Goal: Information Seeking & Learning: Learn about a topic

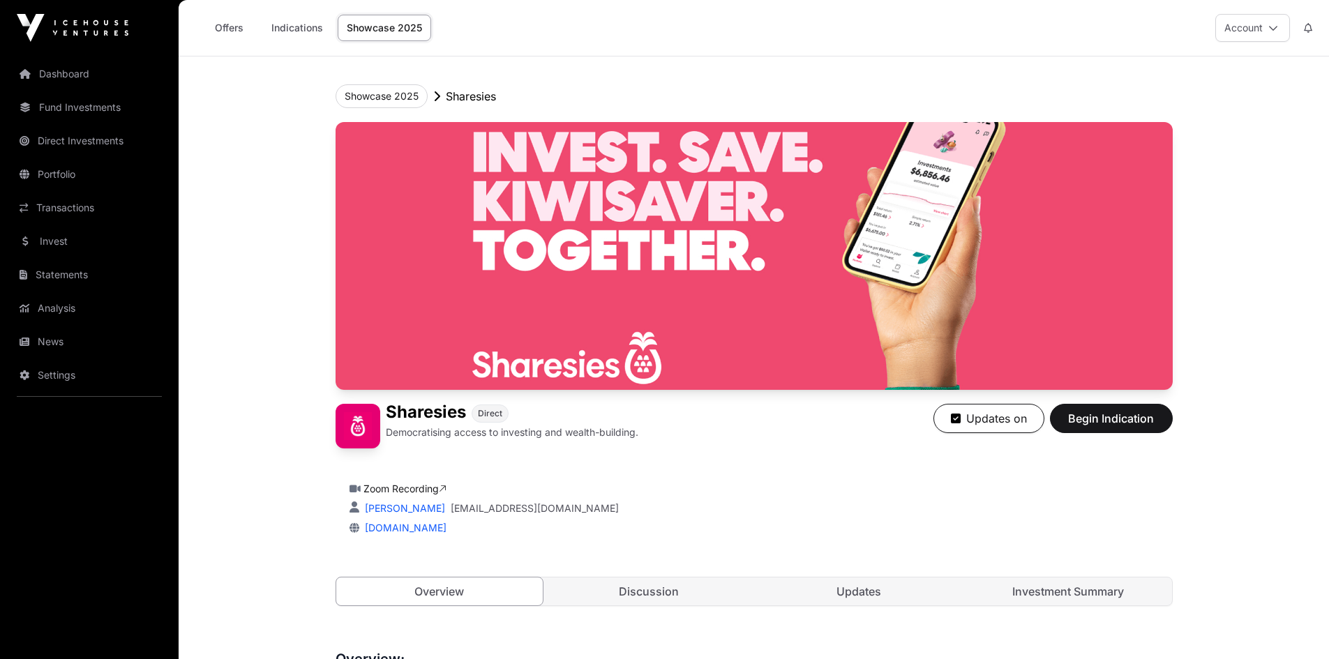
scroll to position [488, 0]
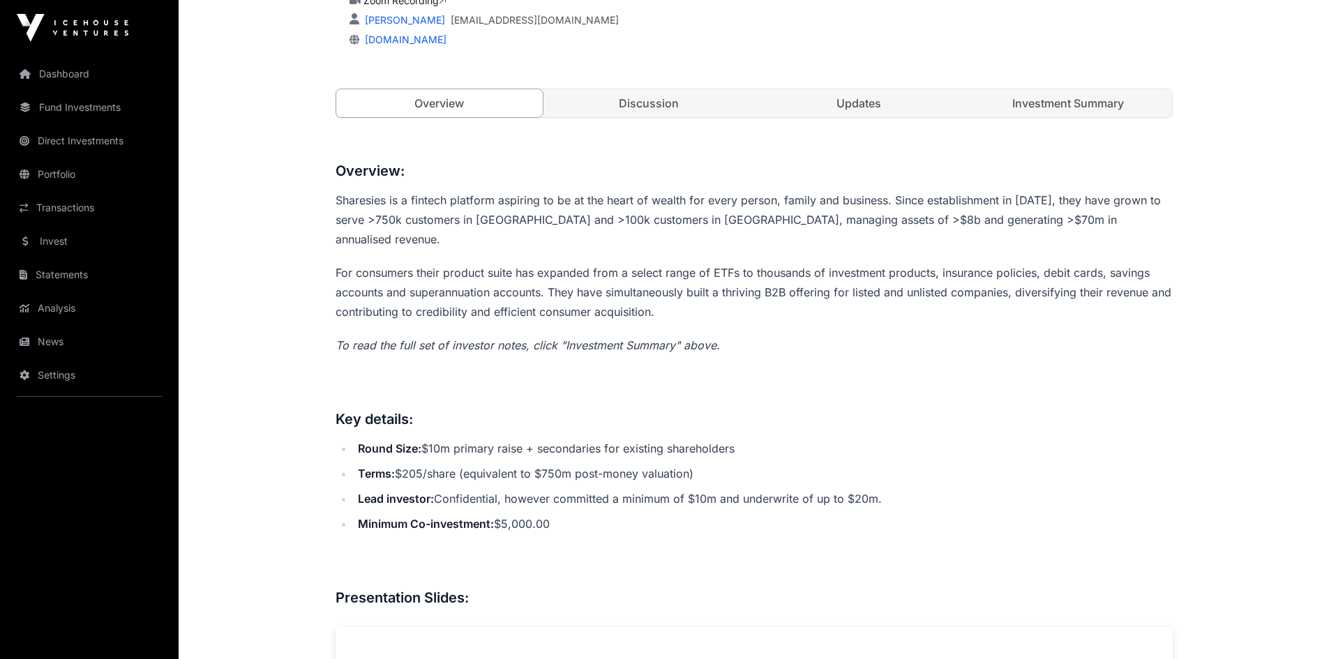
click at [56, 345] on link "News" at bounding box center [89, 342] width 156 height 31
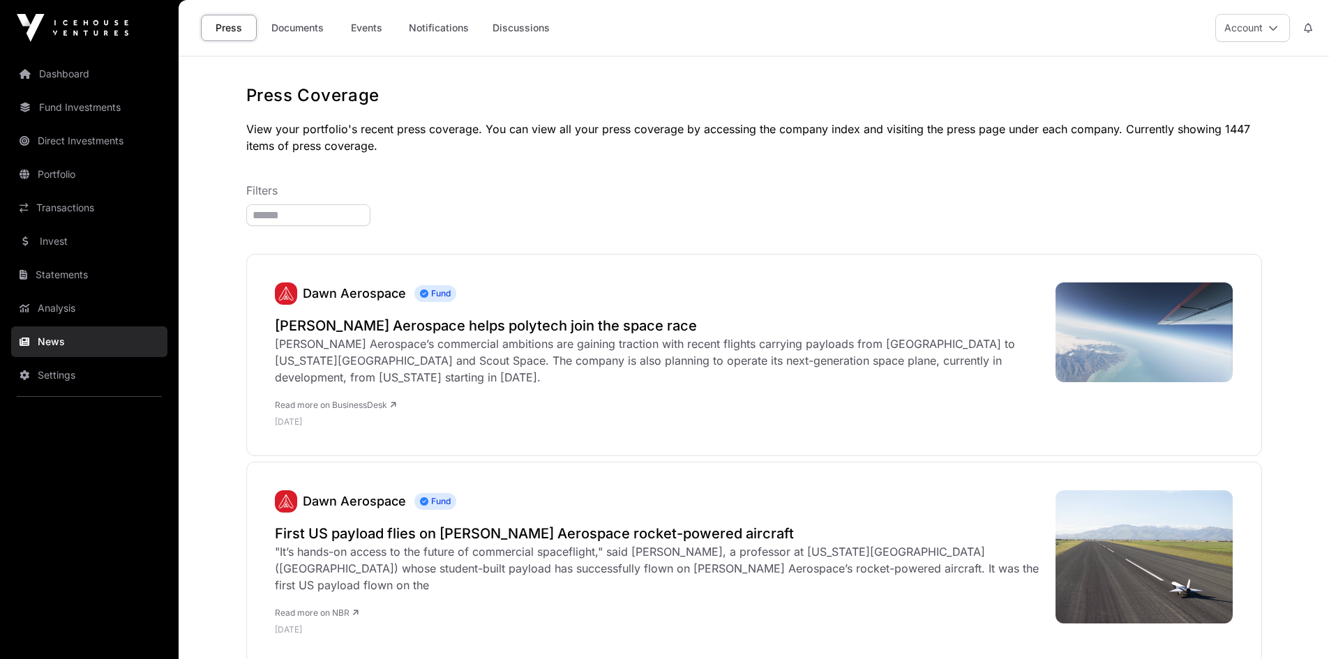
click at [302, 29] on link "Documents" at bounding box center [297, 28] width 70 height 27
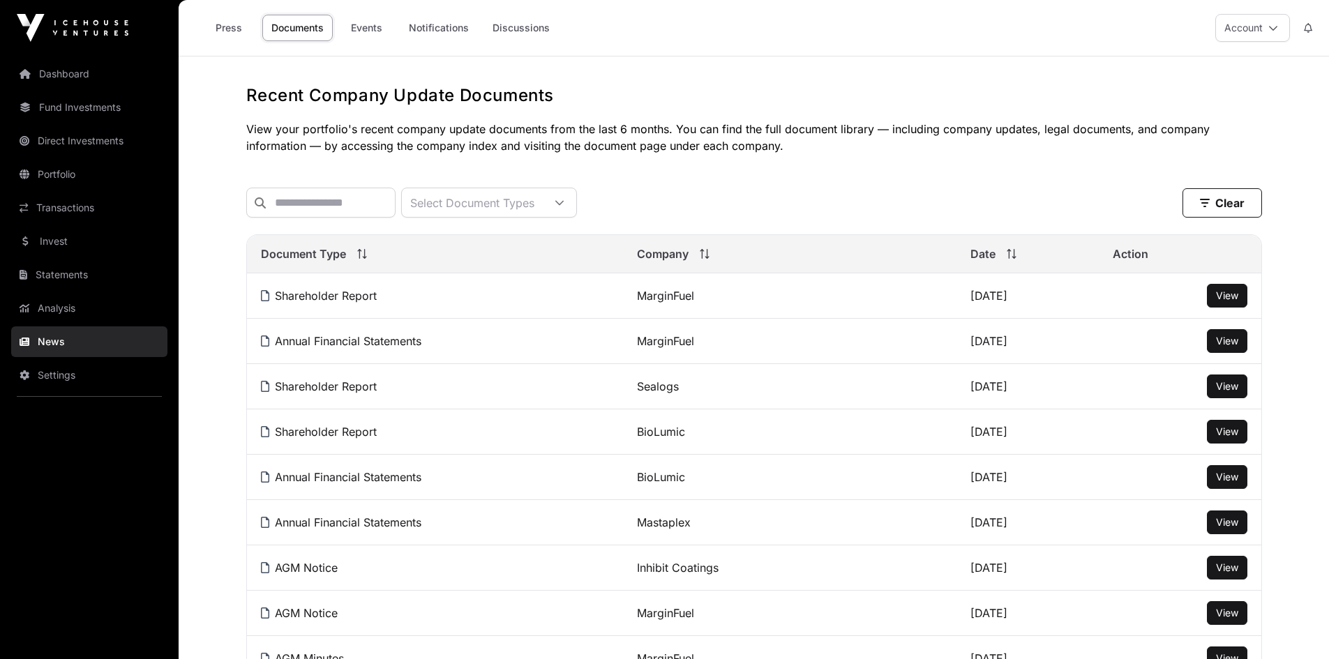
click at [362, 29] on link "Events" at bounding box center [366, 28] width 56 height 27
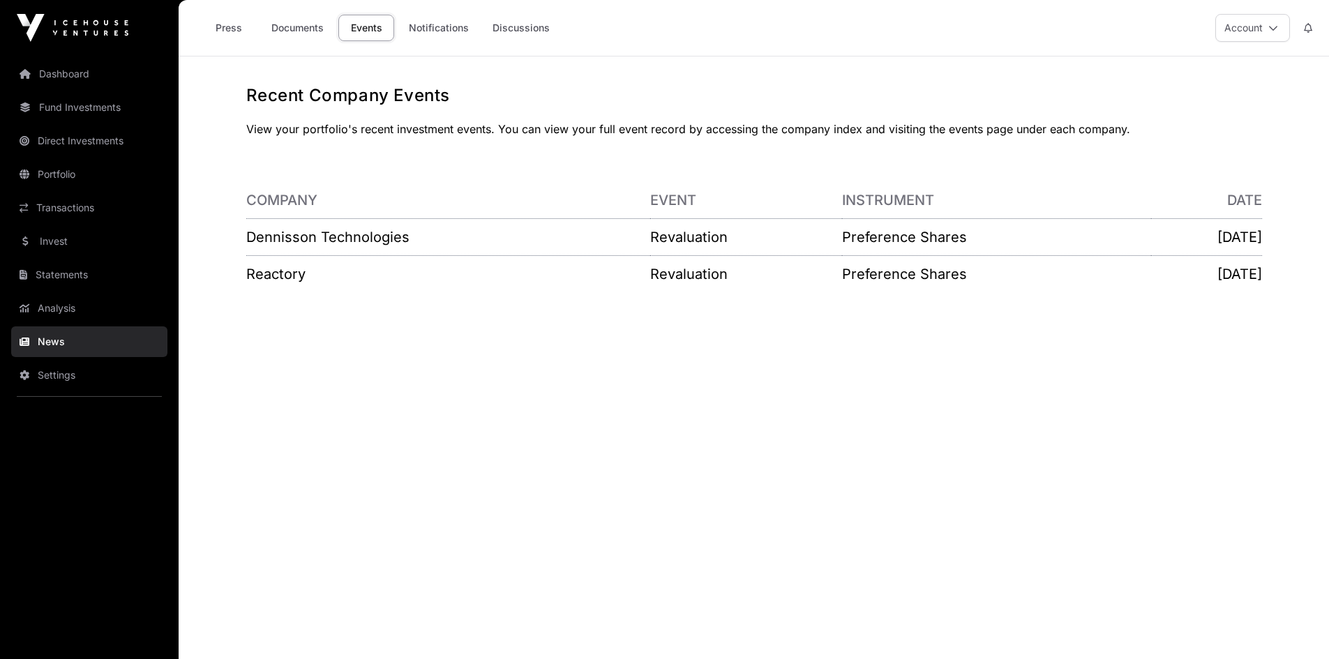
click at [318, 239] on link "Dennisson Technologies" at bounding box center [327, 237] width 163 height 17
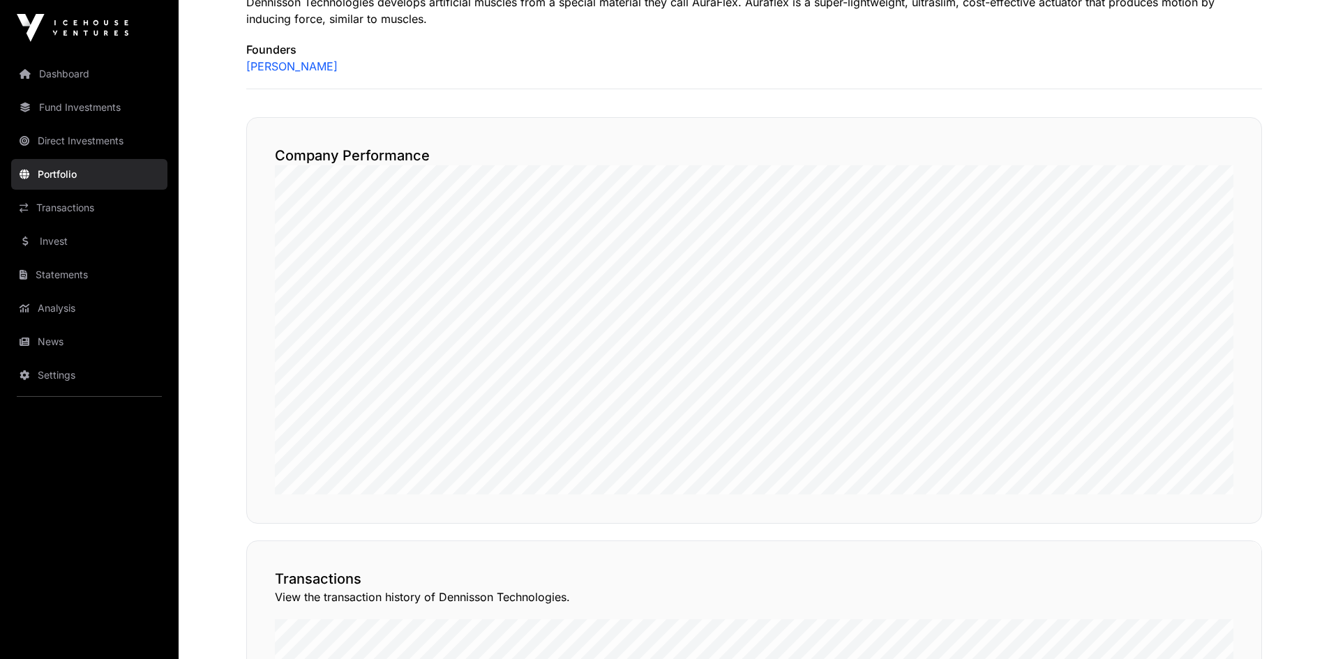
scroll to position [698, 0]
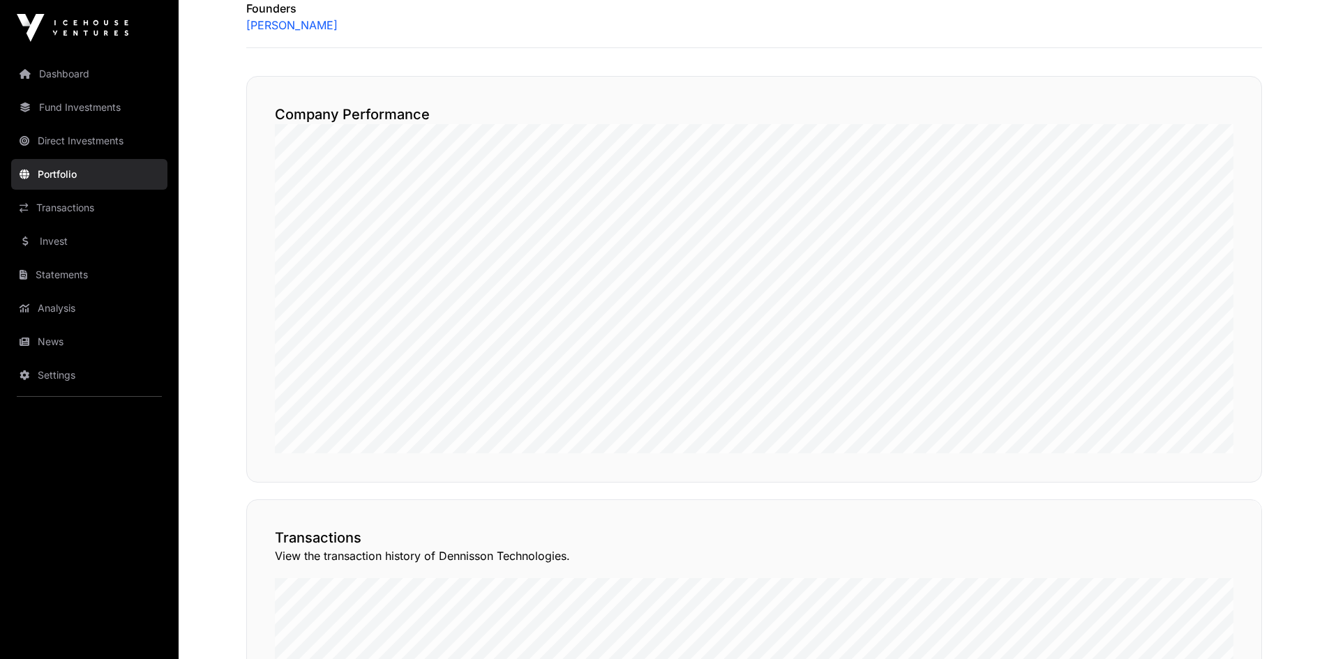
click at [62, 108] on link "Fund Investments" at bounding box center [89, 107] width 156 height 31
click at [45, 110] on link "Fund Investments" at bounding box center [89, 107] width 156 height 31
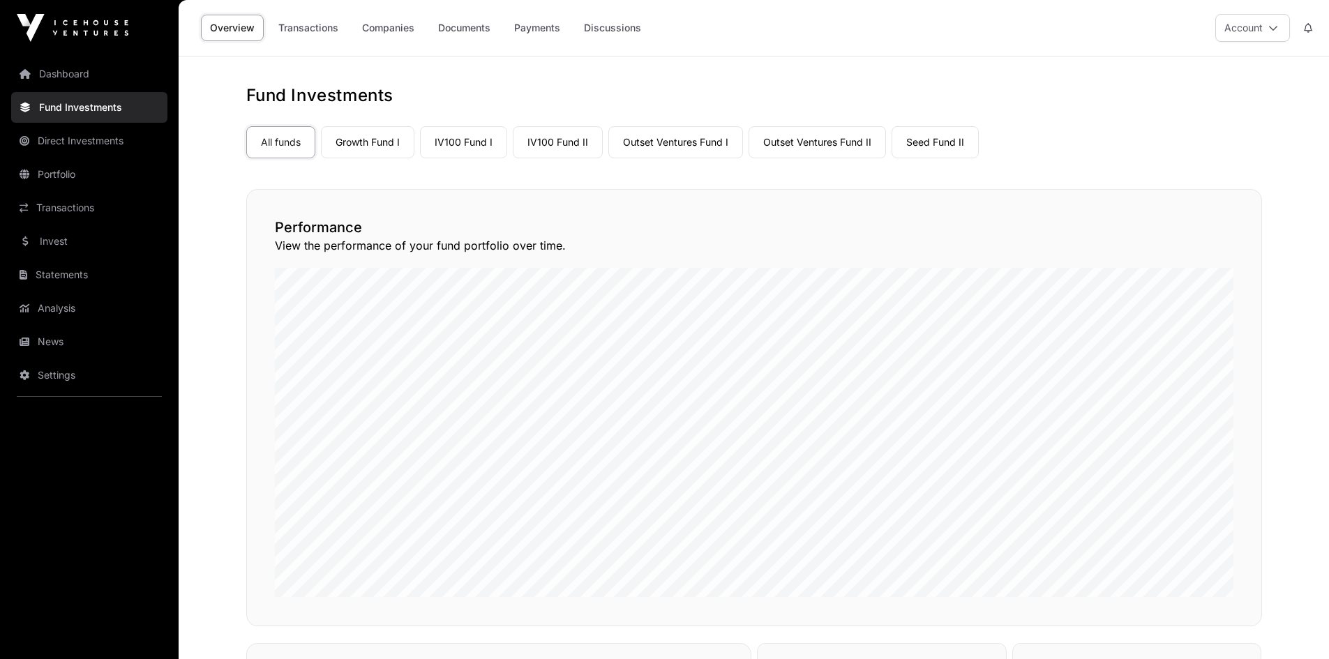
click at [691, 136] on link "Outset Ventures Fund I" at bounding box center [675, 142] width 135 height 32
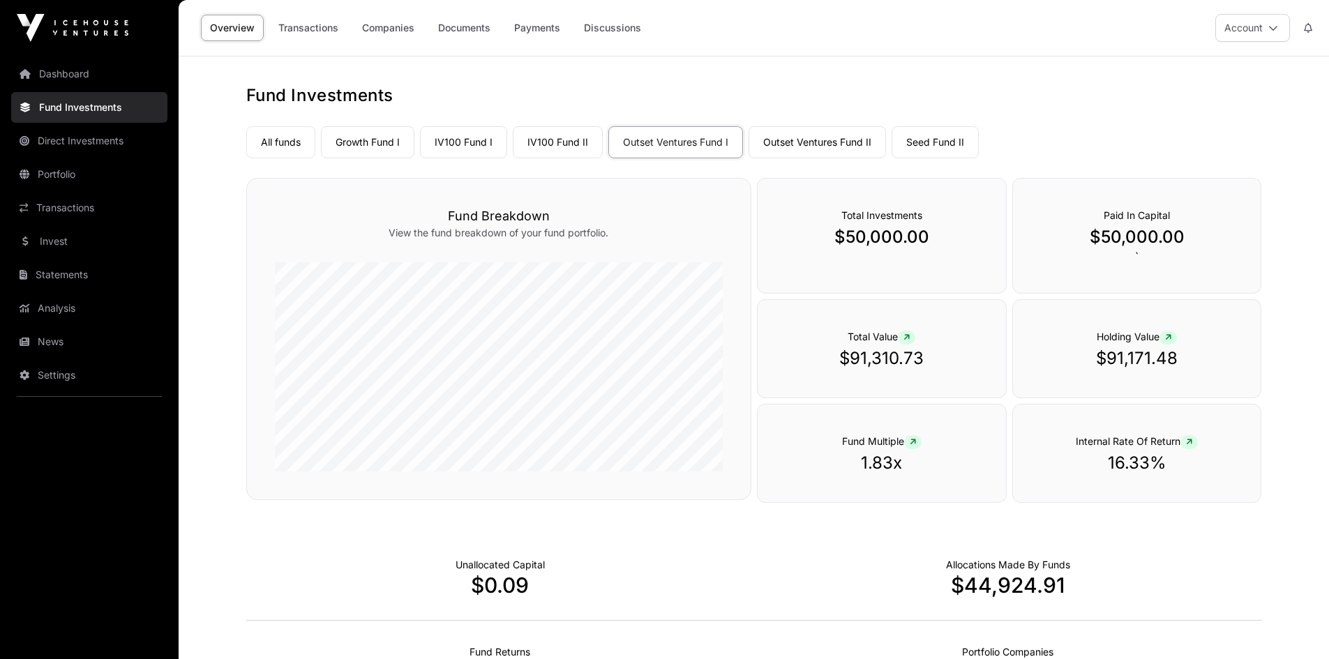
click at [384, 22] on link "Companies" at bounding box center [388, 28] width 70 height 27
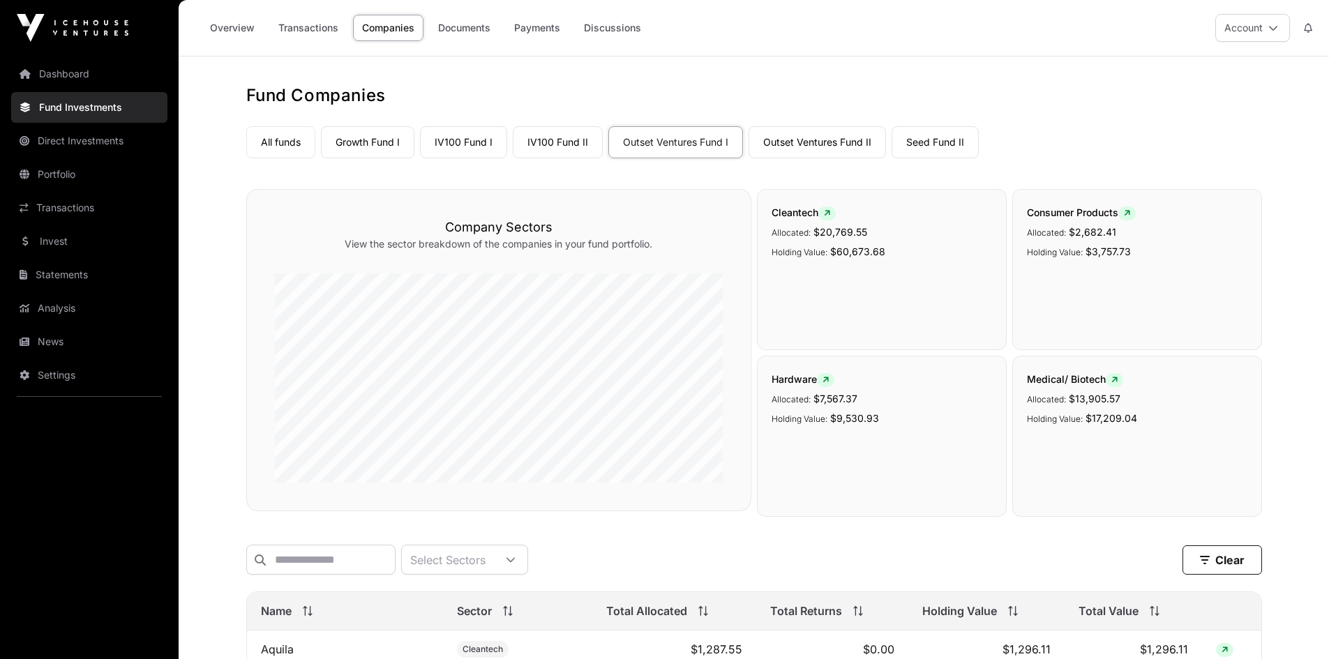
click at [237, 28] on link "Overview" at bounding box center [232, 28] width 63 height 27
